Goal: Task Accomplishment & Management: Manage account settings

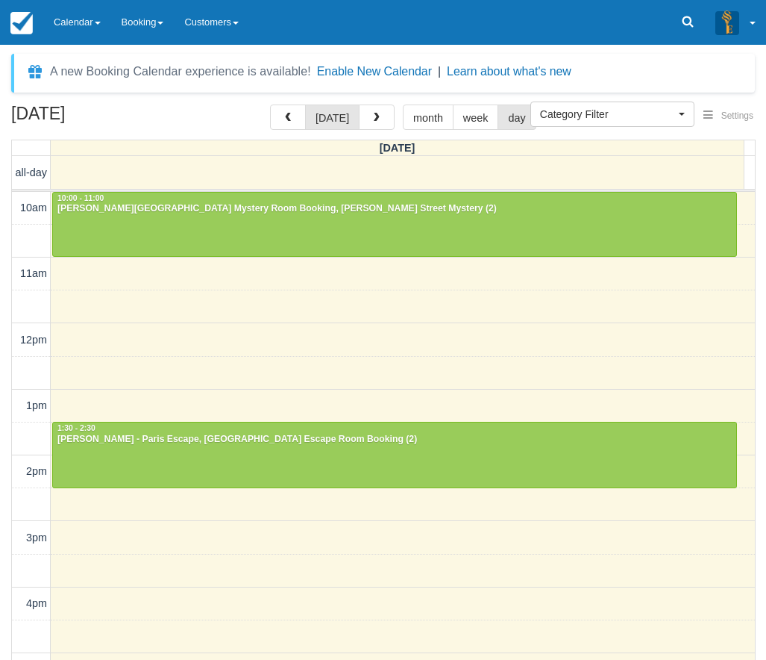
select select
click at [85, 20] on link "Calendar" at bounding box center [77, 22] width 68 height 45
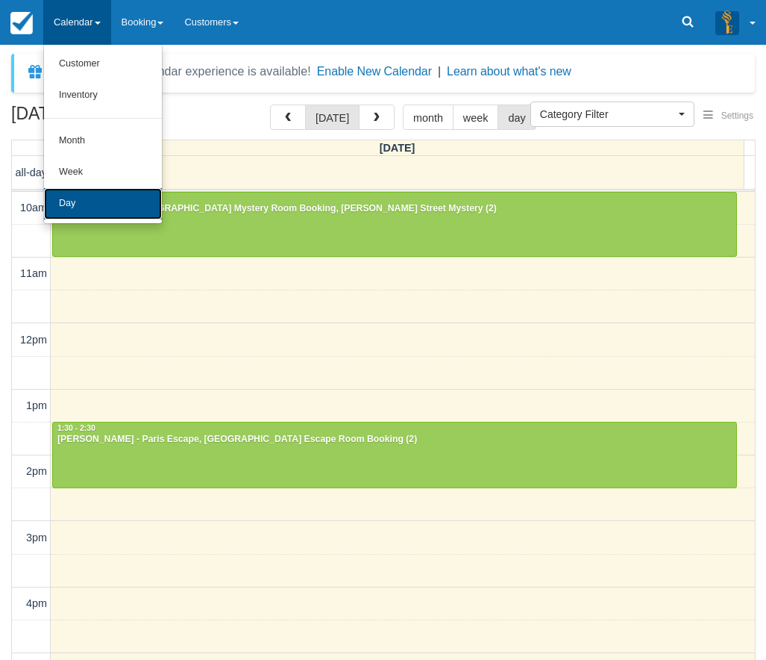
click at [71, 204] on link "Day" at bounding box center [103, 203] width 118 height 31
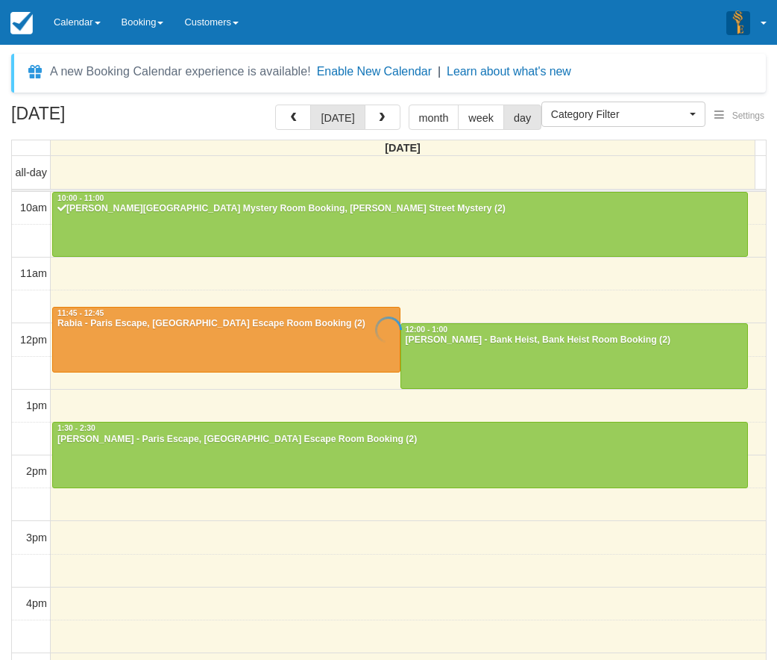
select select
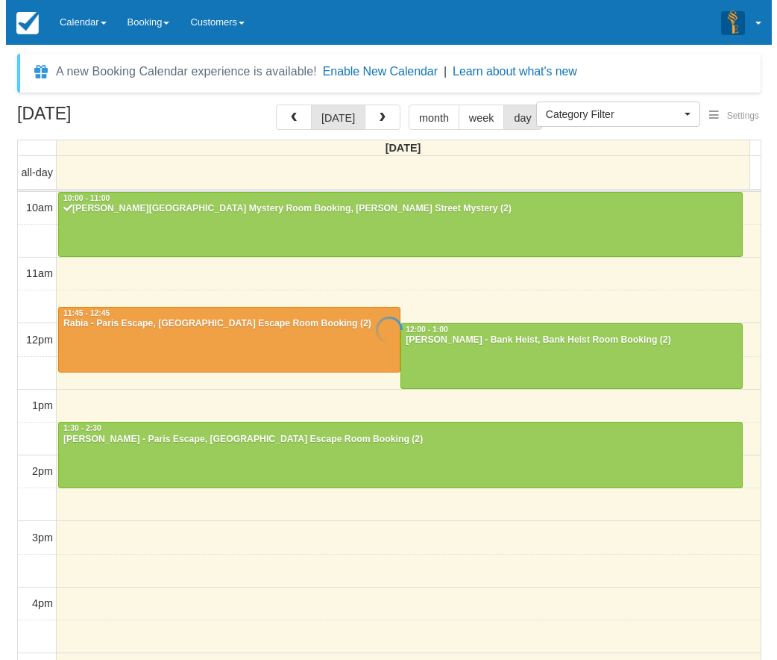
scroll to position [66, 0]
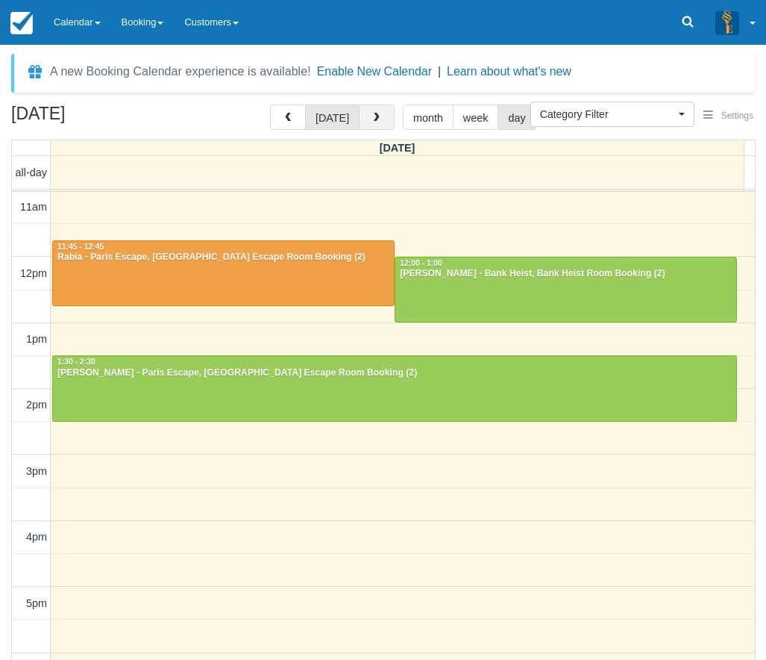
click at [367, 108] on button "button" at bounding box center [377, 116] width 36 height 25
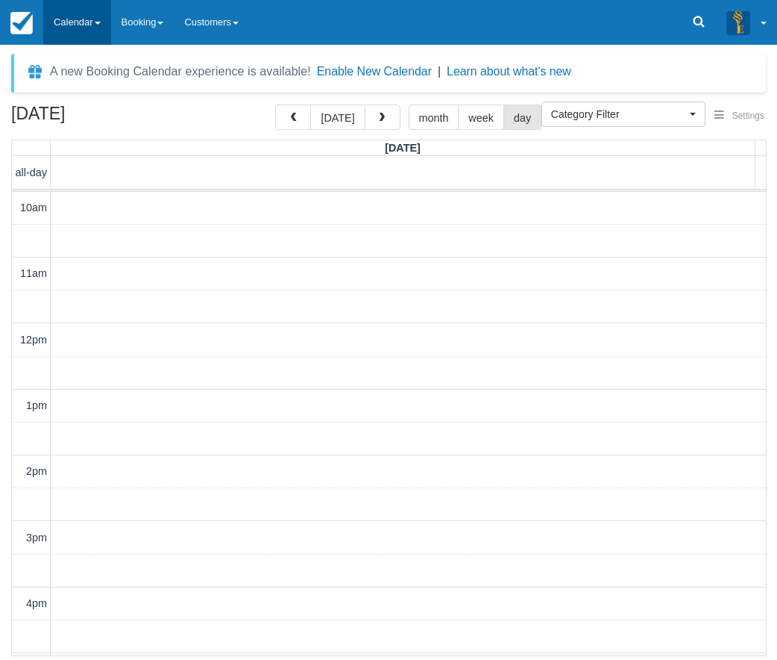
click at [89, 16] on link "Calendar" at bounding box center [77, 22] width 68 height 45
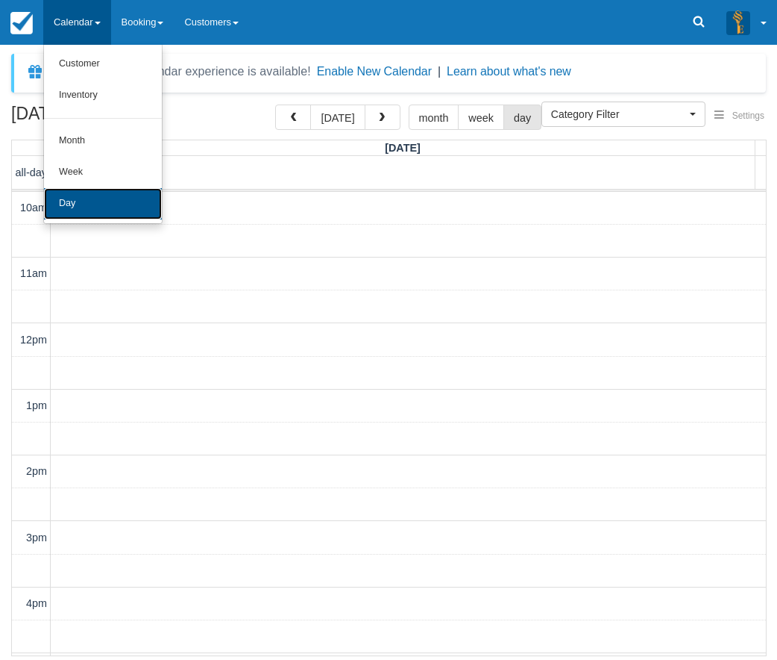
click at [88, 201] on link "Day" at bounding box center [103, 203] width 118 height 31
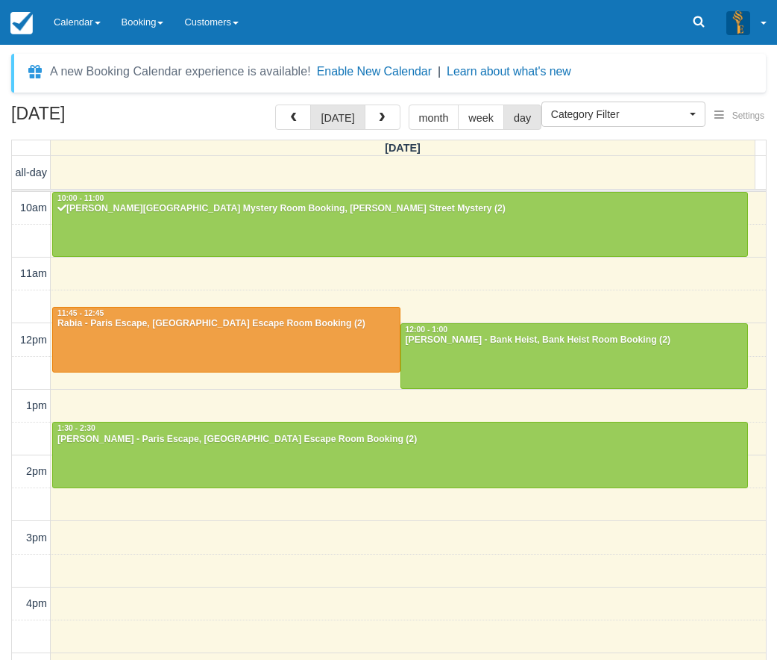
select select
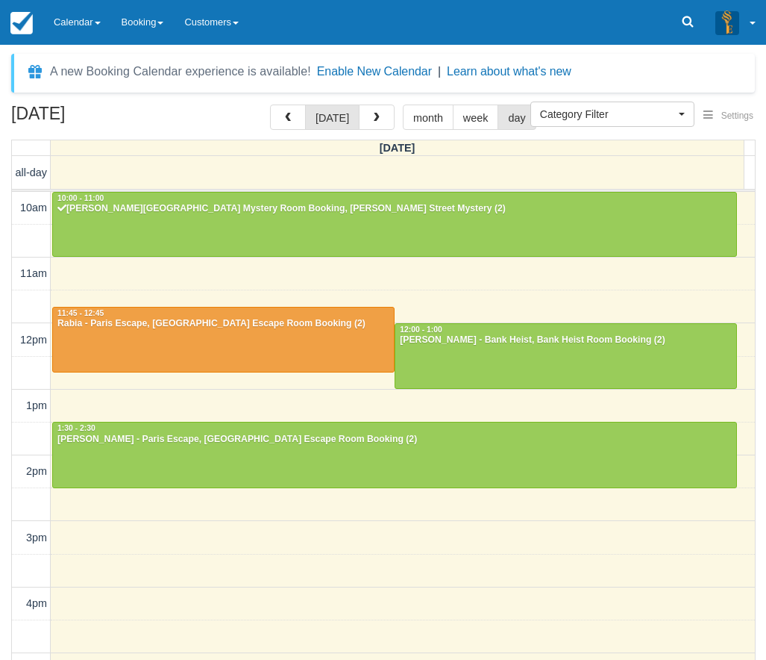
scroll to position [66, 0]
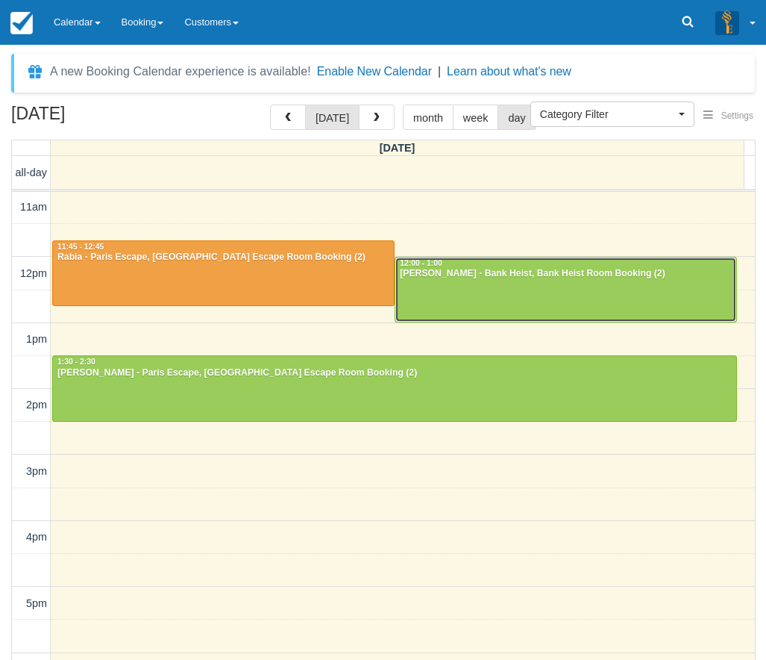
click at [452, 287] on div at bounding box center [565, 289] width 341 height 64
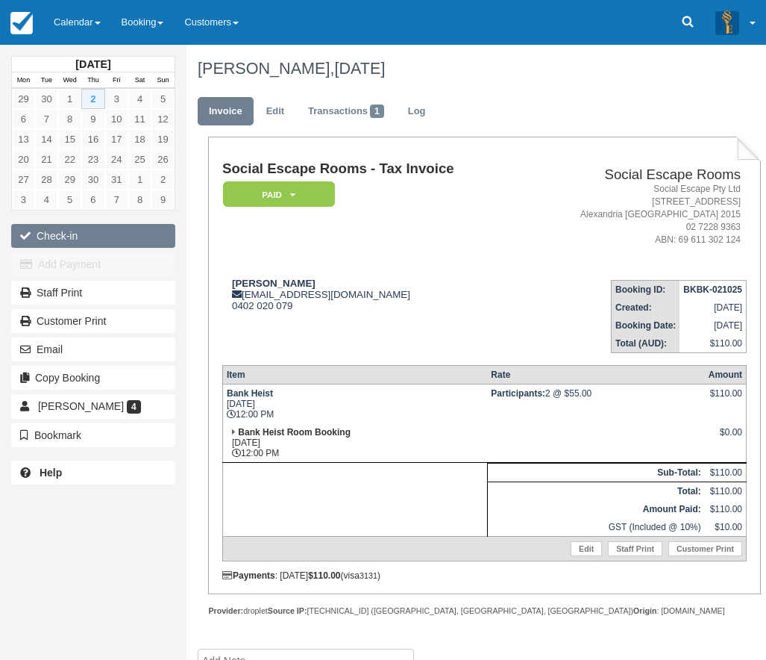
click at [79, 237] on button "Check-in" at bounding box center [93, 236] width 164 height 24
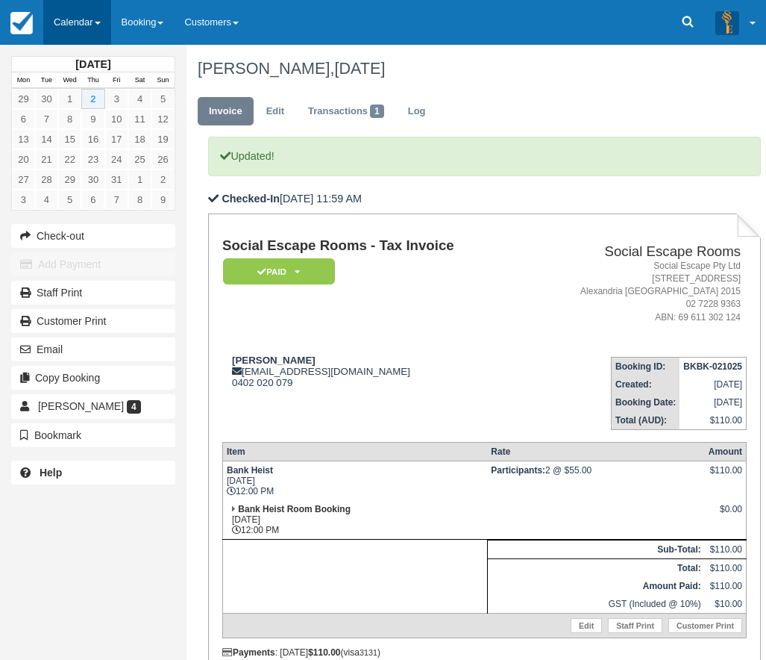
click at [56, 22] on link "Calendar" at bounding box center [77, 22] width 68 height 45
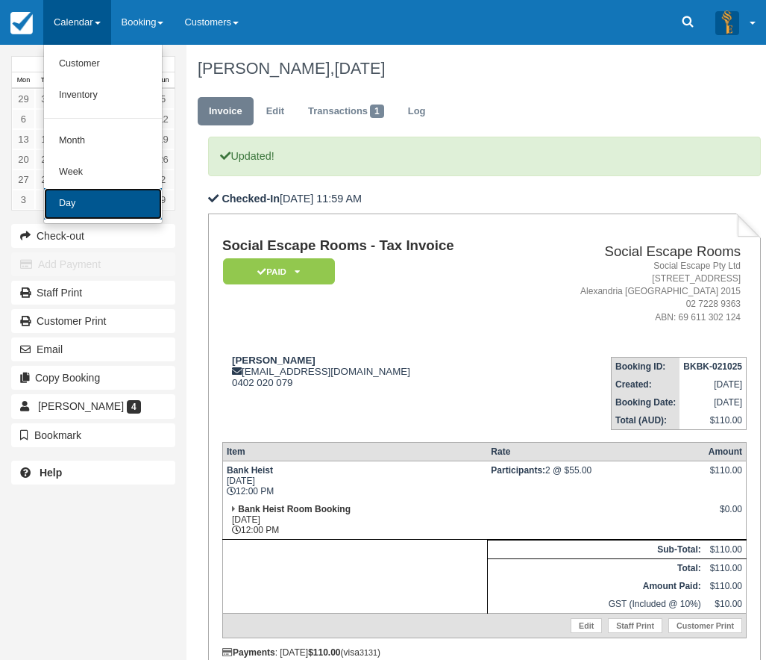
click at [72, 219] on link "Day" at bounding box center [103, 203] width 118 height 31
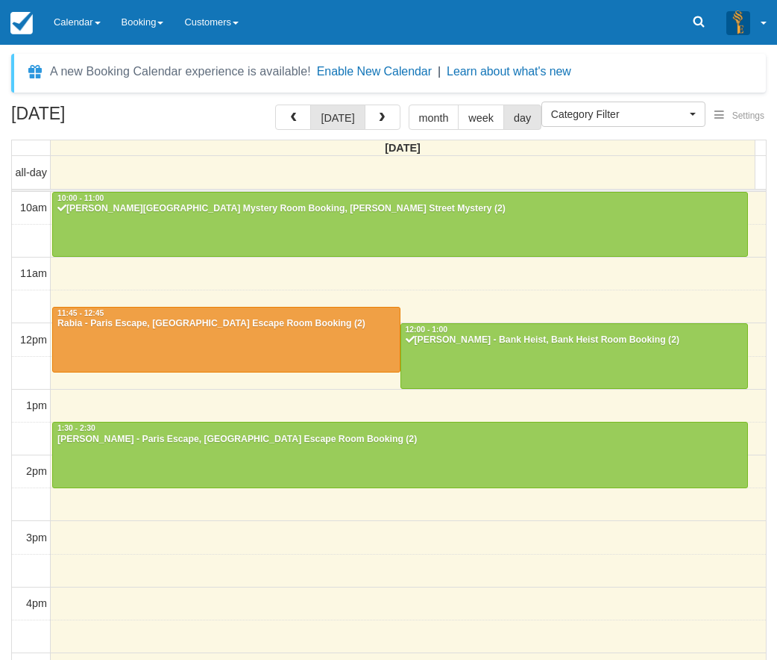
select select
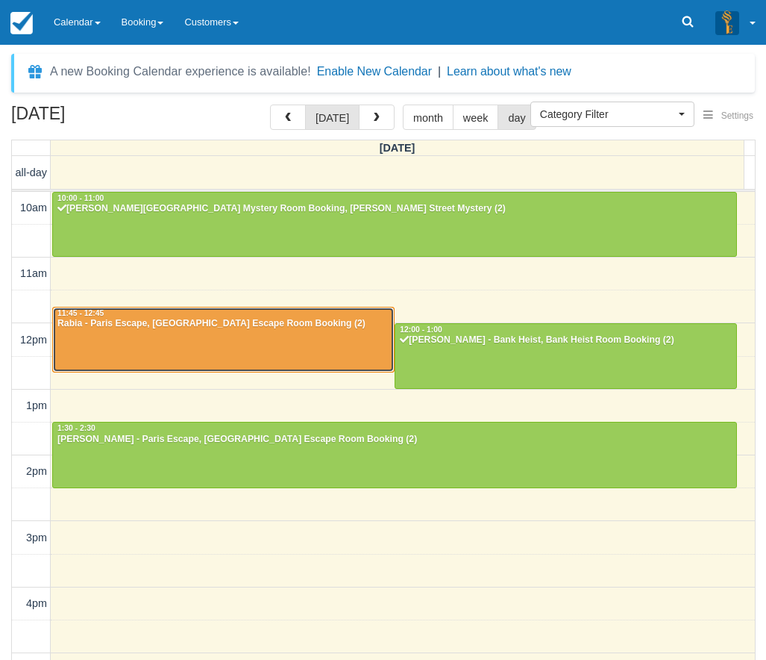
click at [232, 332] on div at bounding box center [223, 339] width 341 height 64
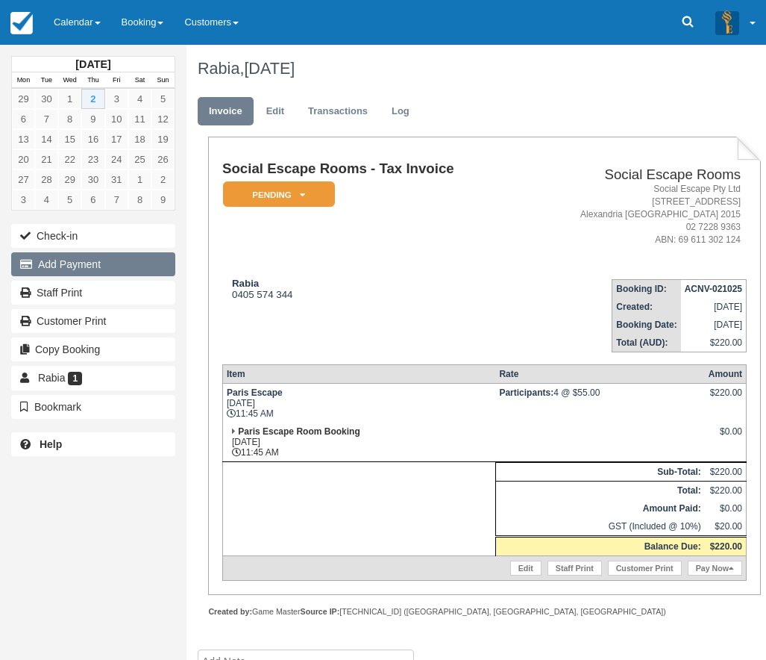
click at [66, 262] on button "Add Payment" at bounding box center [93, 264] width 164 height 24
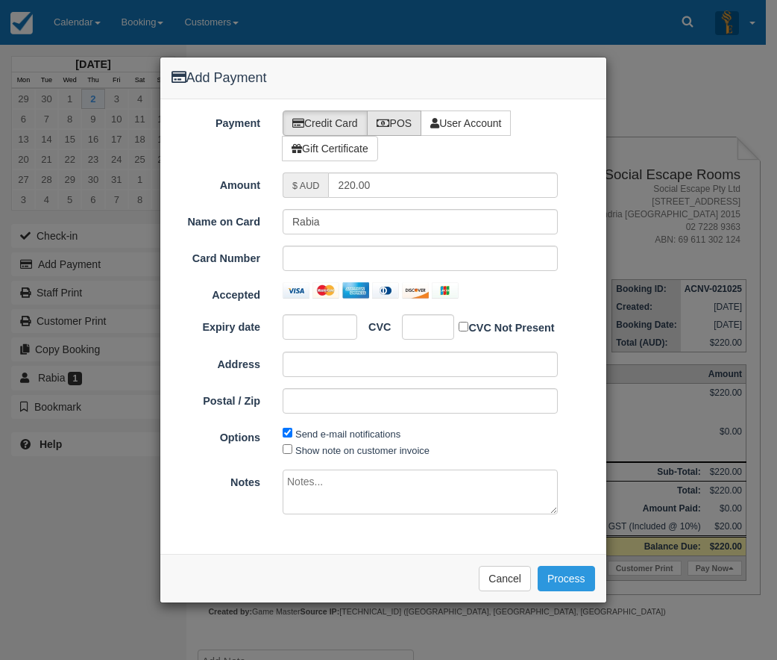
click at [395, 124] on label "POS" at bounding box center [394, 122] width 55 height 25
radio input "true"
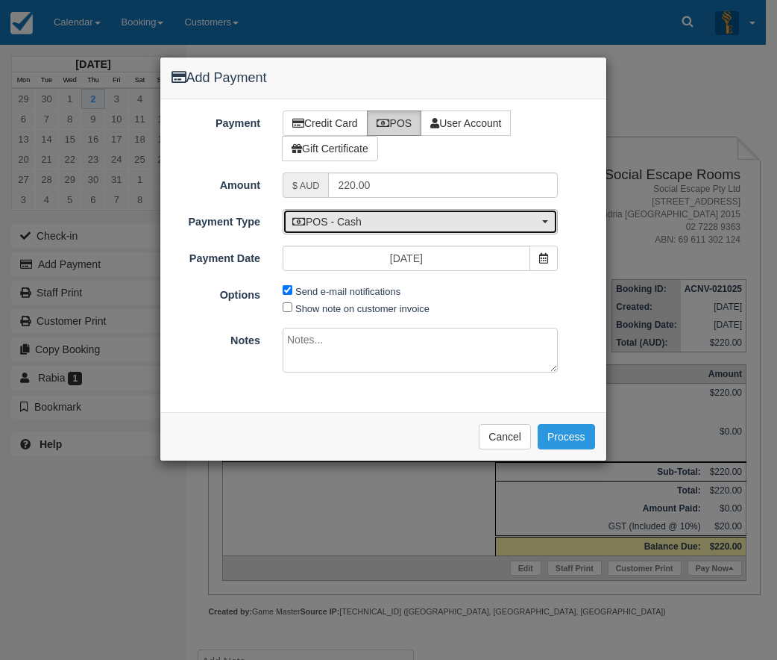
click at [398, 218] on span "POS - Cash" at bounding box center [415, 221] width 246 height 15
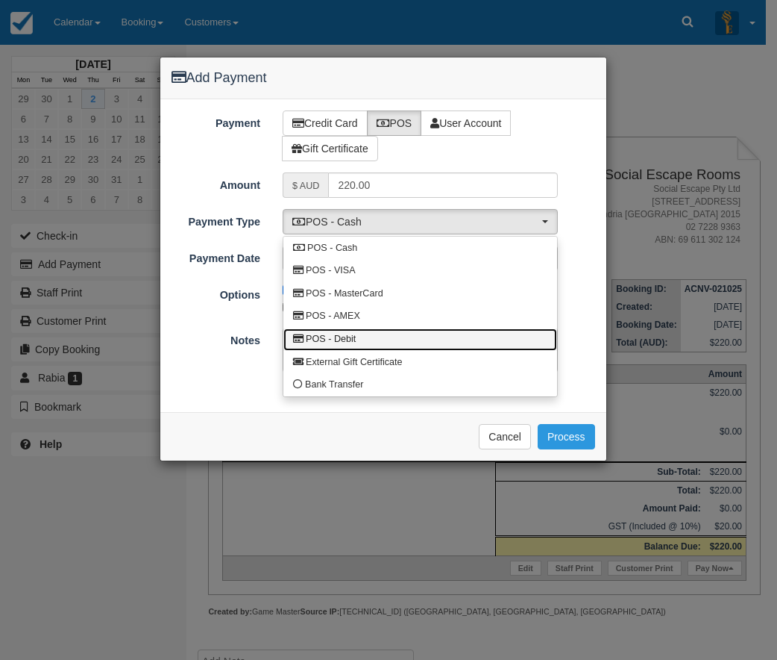
click at [350, 339] on span "POS - Debit" at bounding box center [331, 339] width 50 height 13
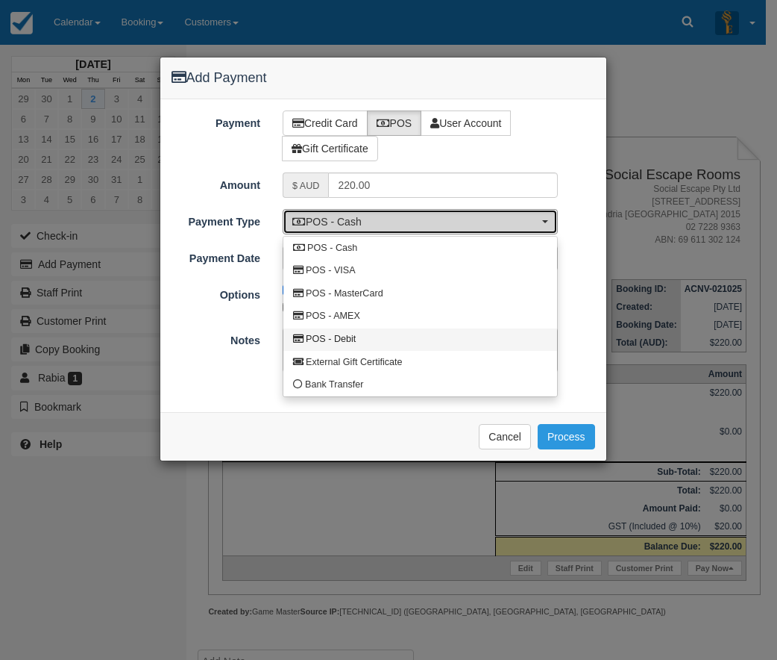
select select "DEBIT"
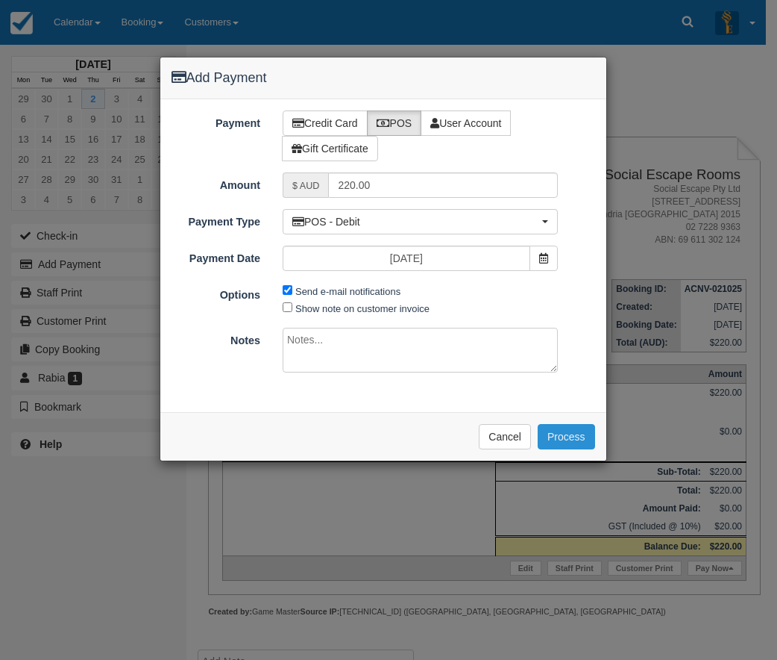
click at [575, 435] on button "Process" at bounding box center [566, 436] width 57 height 25
